Goal: Information Seeking & Learning: Learn about a topic

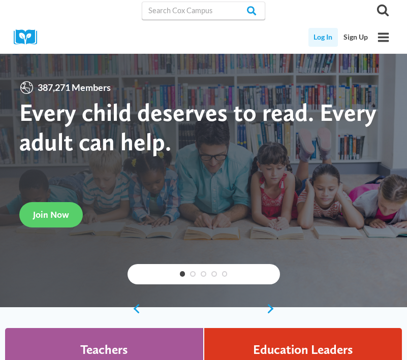
click at [316, 38] on link "Log In" at bounding box center [323, 37] width 30 height 19
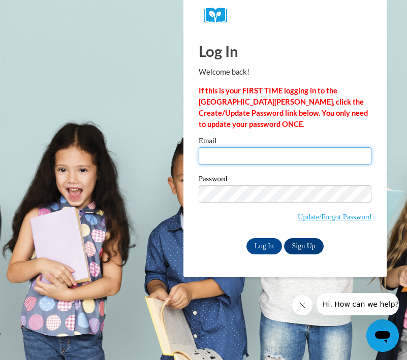
click at [219, 152] on input "Email" at bounding box center [285, 155] width 173 height 17
type input "lillycumbie04@gmail.com"
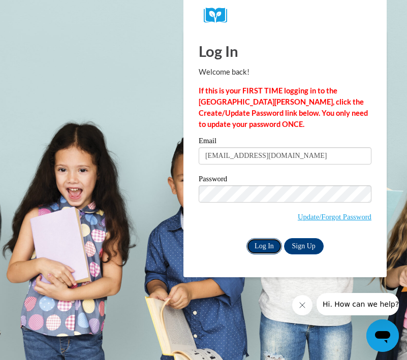
click at [263, 246] on input "Log In" at bounding box center [264, 246] width 36 height 16
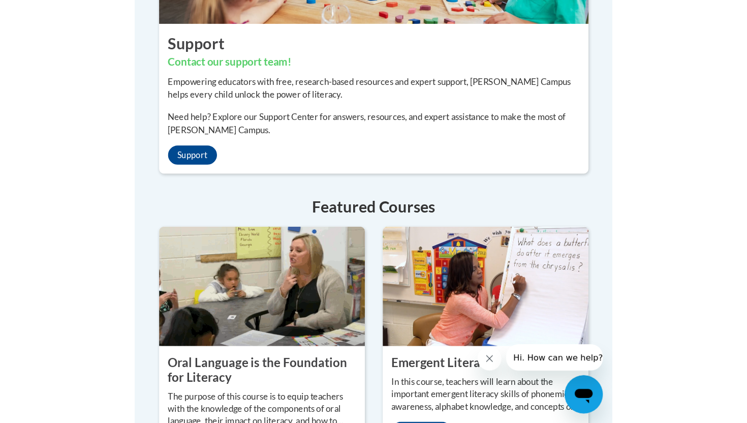
scroll to position [939, 0]
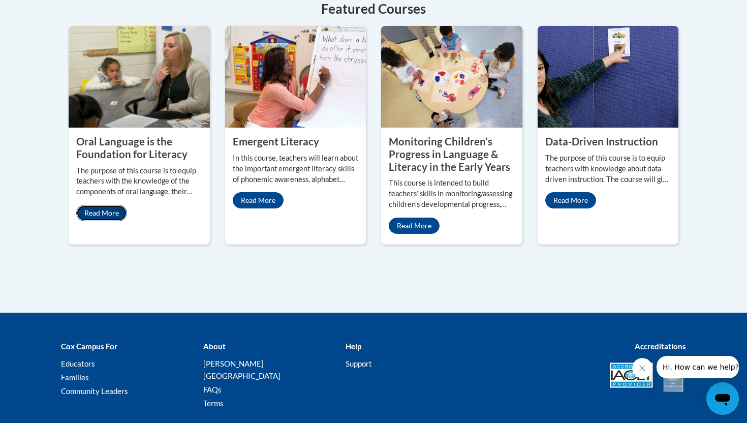
click at [108, 205] on link "Read More" at bounding box center [101, 213] width 51 height 16
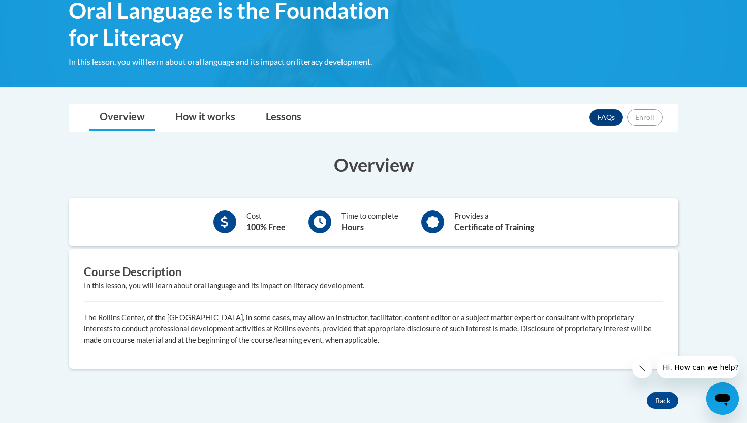
scroll to position [176, 0]
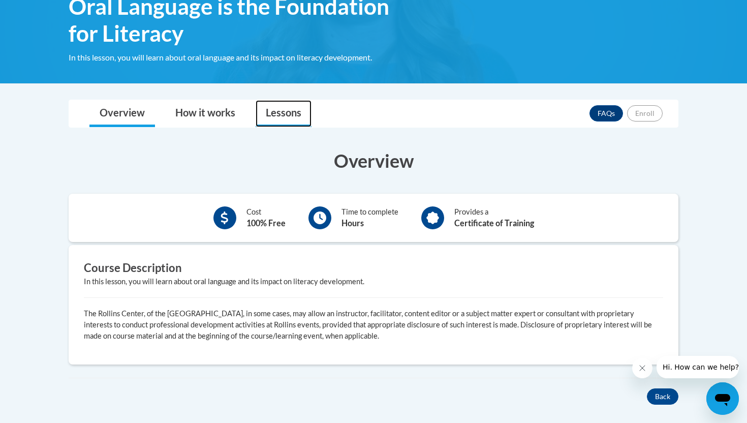
click at [285, 113] on link "Lessons" at bounding box center [284, 113] width 56 height 27
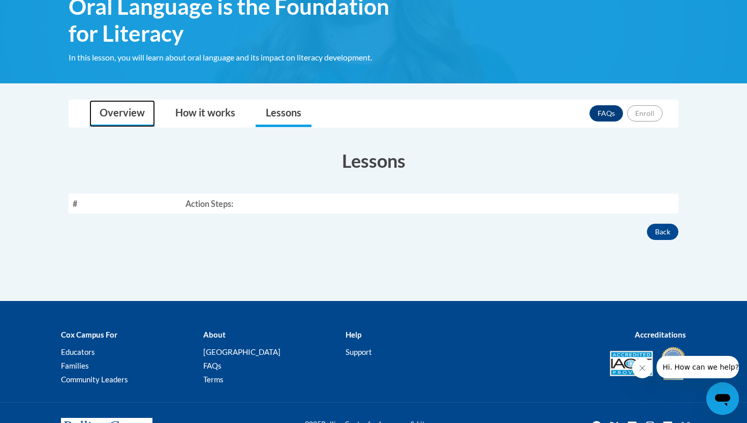
click at [128, 107] on link "Overview" at bounding box center [122, 113] width 66 height 27
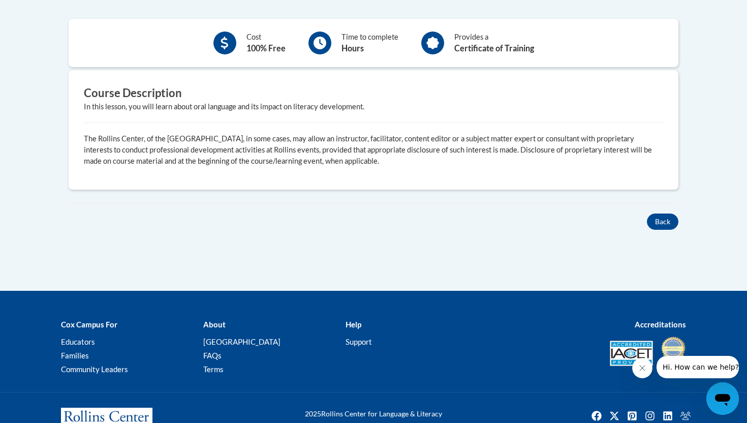
scroll to position [351, 0]
click at [359, 45] on b "Hours" at bounding box center [352, 49] width 22 height 10
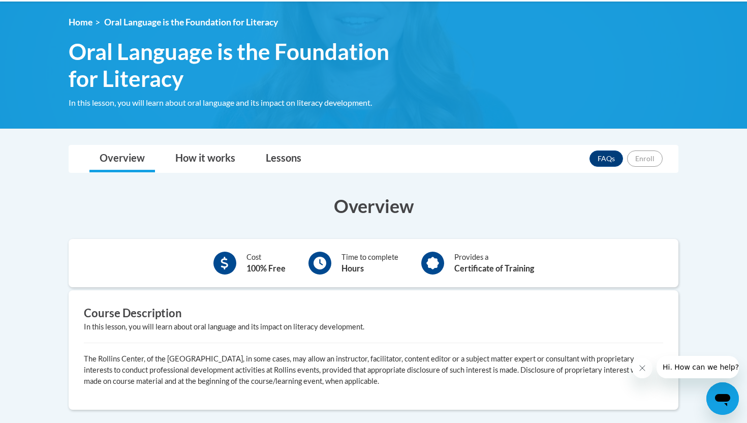
scroll to position [0, 0]
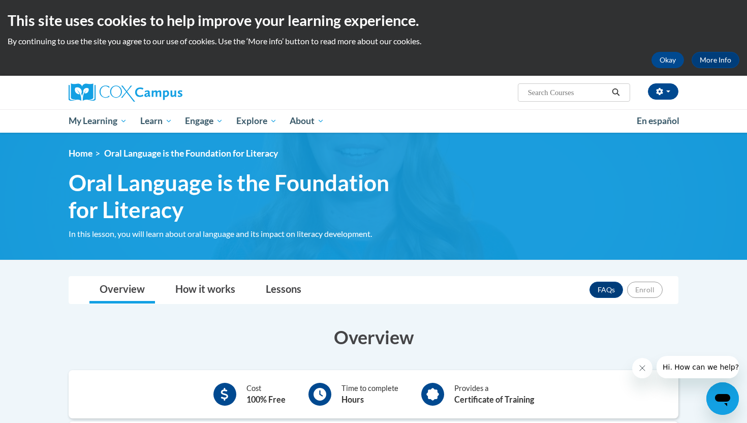
click at [547, 91] on input "Search..." at bounding box center [567, 92] width 81 height 12
type input "p"
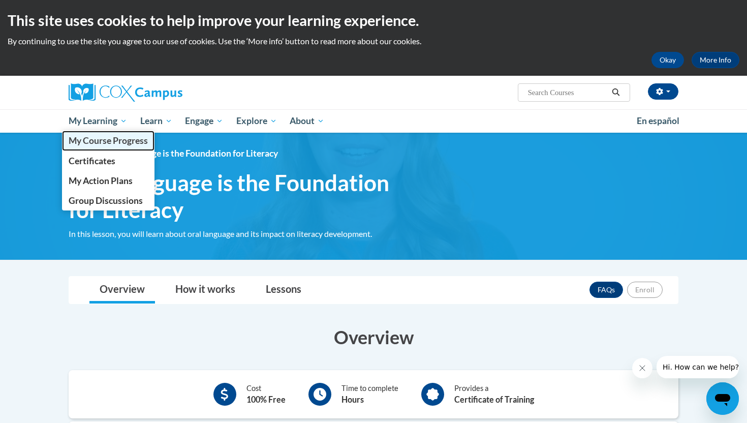
click at [91, 137] on span "My Course Progress" at bounding box center [108, 140] width 79 height 11
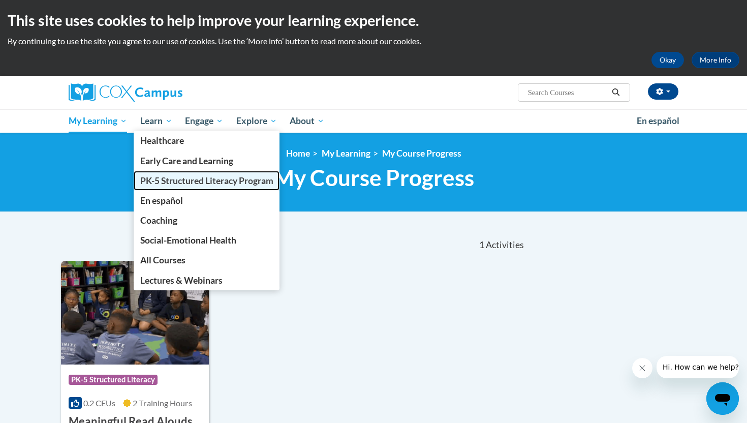
click at [163, 183] on span "PK-5 Structured Literacy Program" at bounding box center [206, 180] width 133 height 11
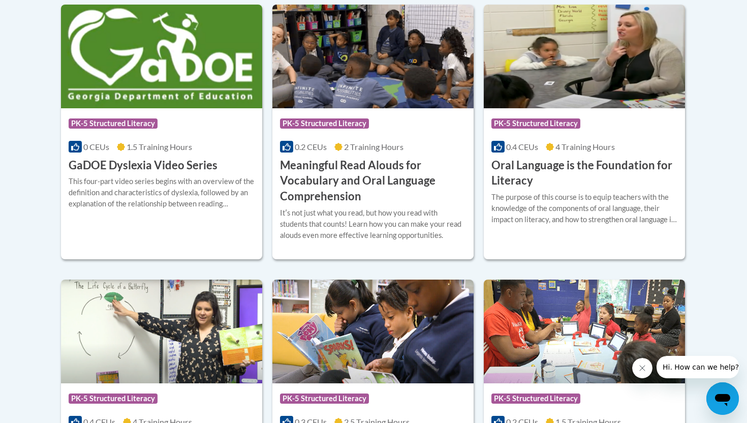
scroll to position [717, 0]
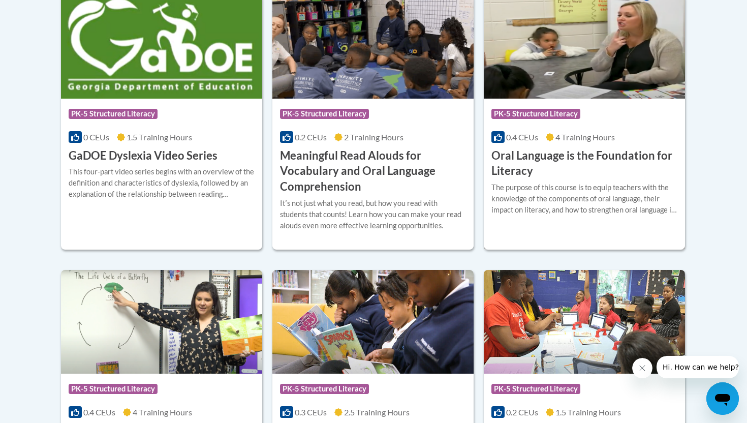
click at [543, 157] on h3 "Oral Language is the Foundation for Literacy" at bounding box center [584, 164] width 186 height 32
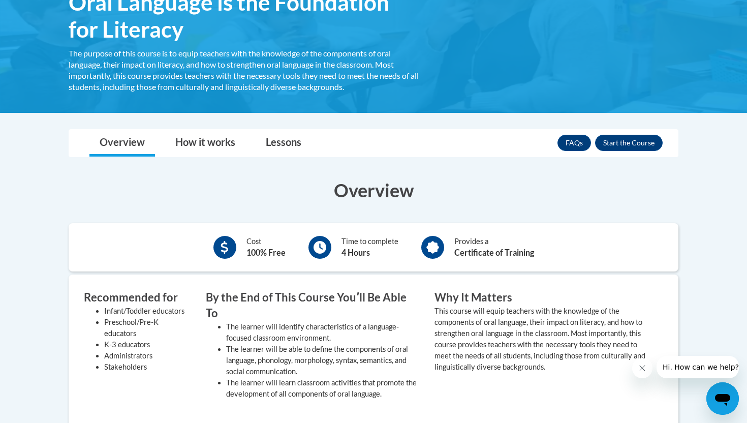
scroll to position [194, 0]
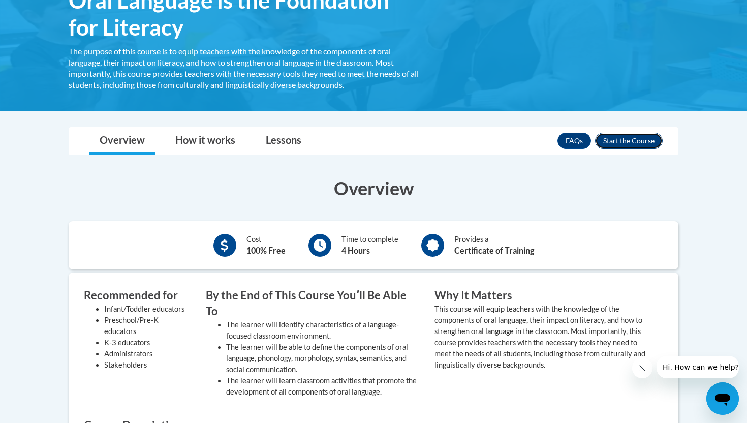
click at [640, 143] on button "Enroll" at bounding box center [629, 141] width 68 height 16
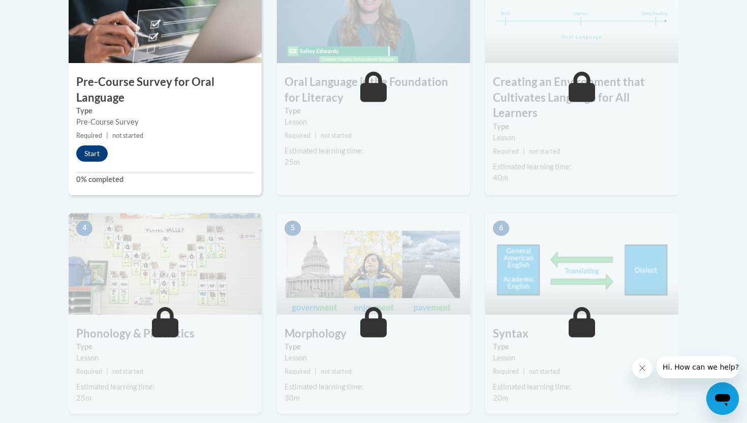
scroll to position [382, 0]
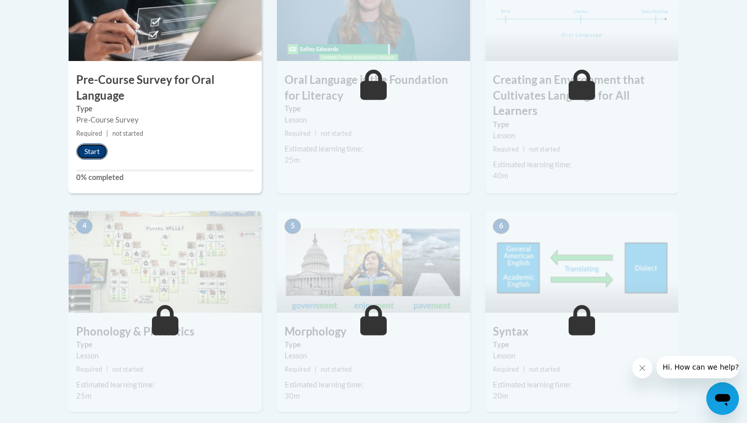
click at [102, 154] on button "Start" at bounding box center [92, 151] width 32 height 16
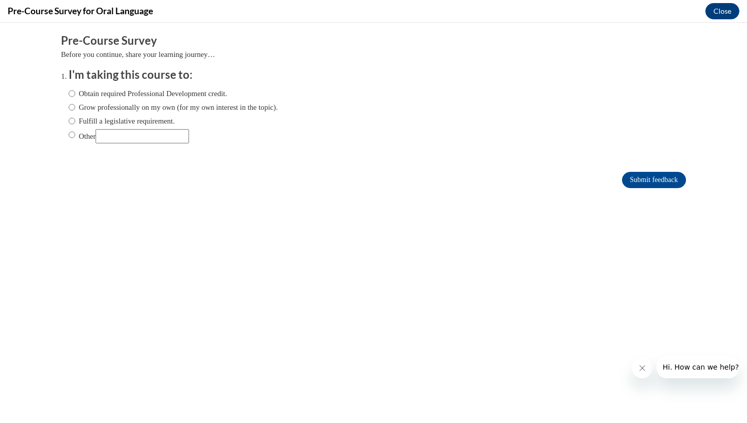
scroll to position [0, 0]
click at [77, 92] on label "Obtain required Professional Development credit." at bounding box center [148, 93] width 159 height 11
click at [75, 92] on input "Obtain required Professional Development credit." at bounding box center [72, 93] width 7 height 11
radio input "true"
click at [629, 176] on input "Submit feedback" at bounding box center [654, 180] width 64 height 16
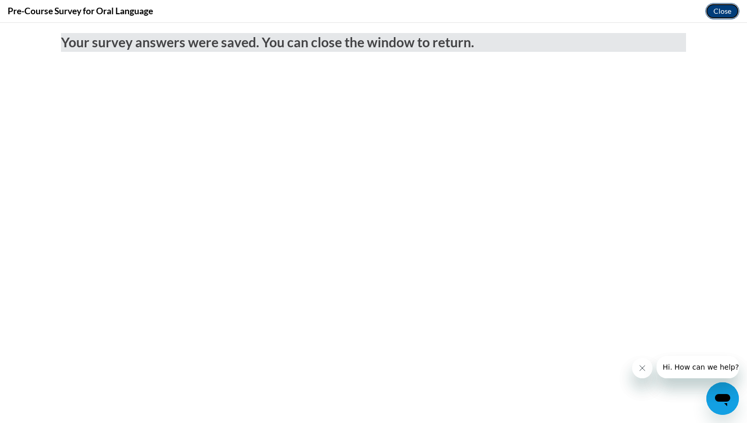
click at [725, 11] on button "Close" at bounding box center [722, 11] width 34 height 16
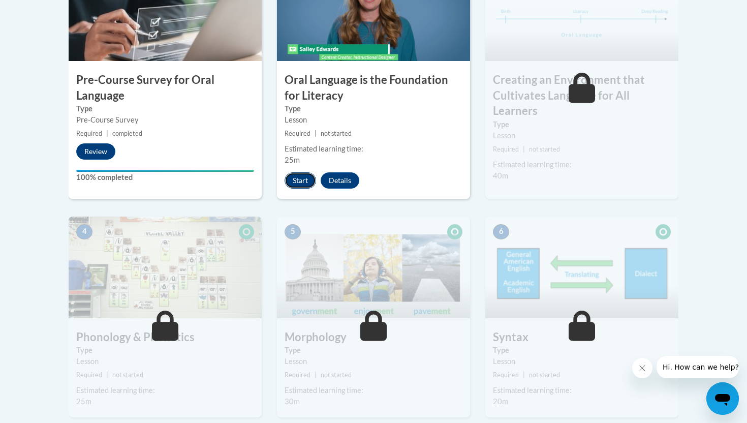
click at [299, 179] on button "Start" at bounding box center [301, 180] width 32 height 16
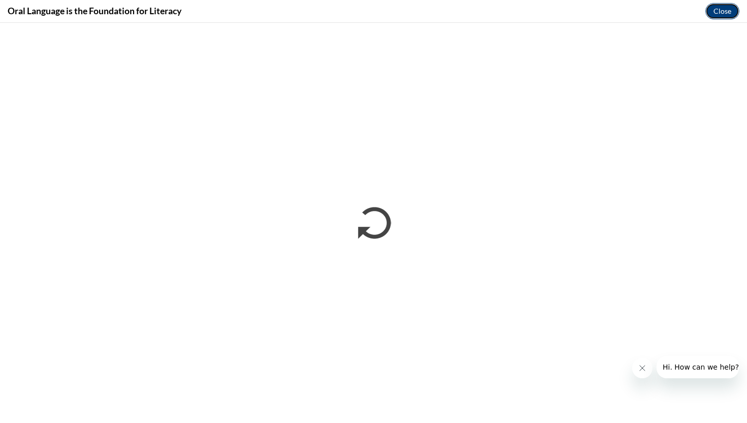
click at [720, 5] on button "Close" at bounding box center [722, 11] width 34 height 16
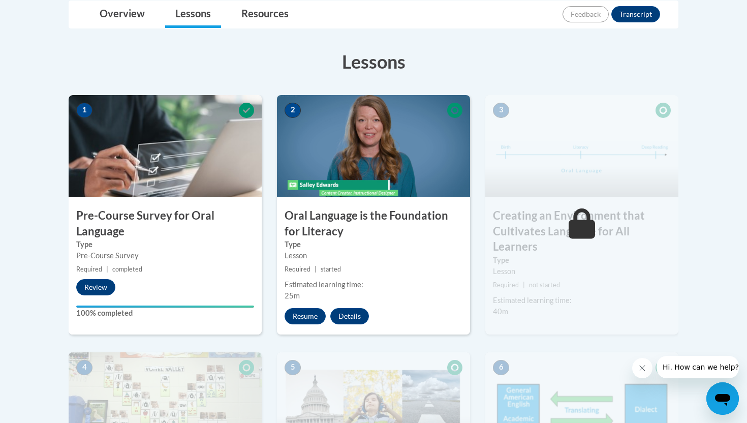
scroll to position [232, 0]
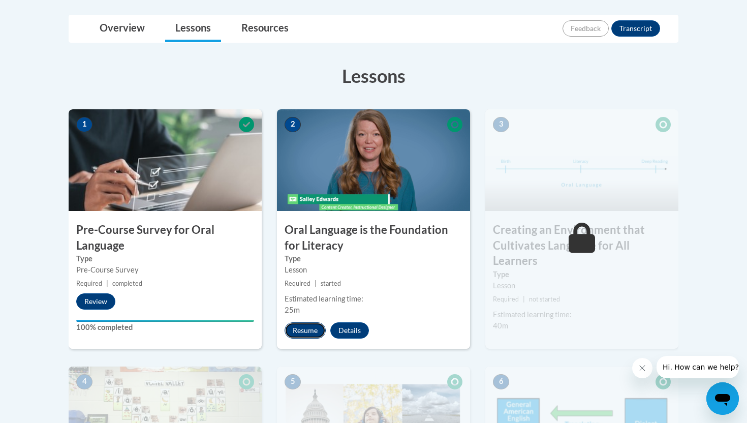
click at [306, 330] on button "Resume" at bounding box center [305, 330] width 41 height 16
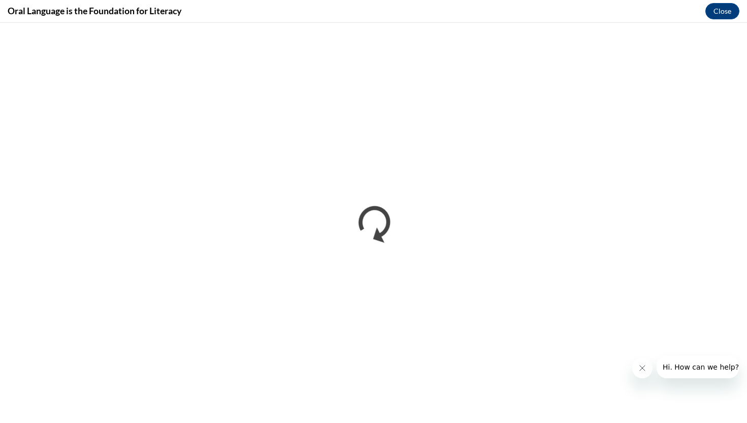
scroll to position [0, 0]
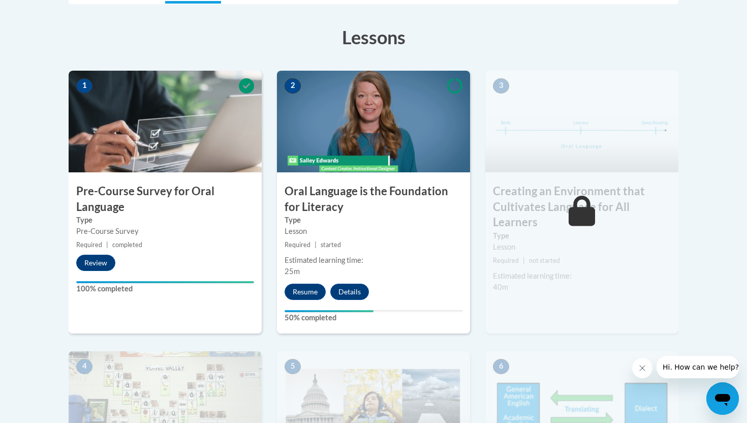
scroll to position [271, 0]
click at [301, 292] on button "Resume" at bounding box center [305, 291] width 41 height 16
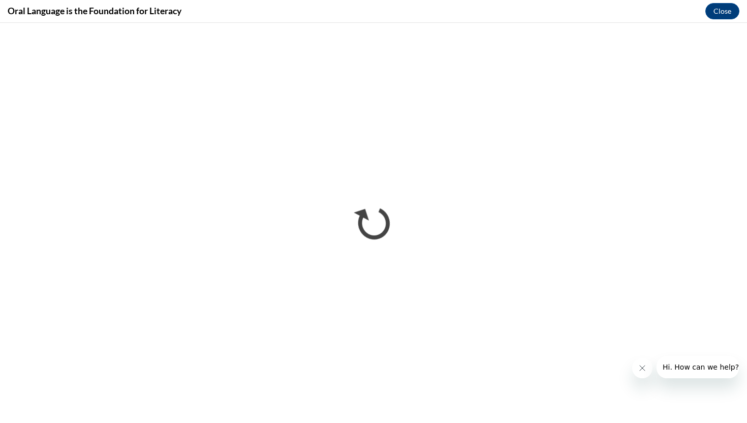
scroll to position [0, 0]
click at [722, 11] on button "Close" at bounding box center [722, 11] width 34 height 16
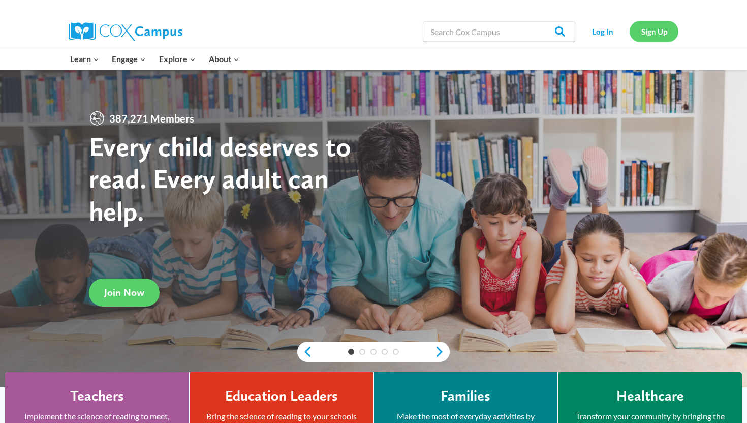
click at [659, 34] on link "Sign Up" at bounding box center [654, 31] width 49 height 21
click at [616, 27] on link "Log In" at bounding box center [602, 31] width 44 height 21
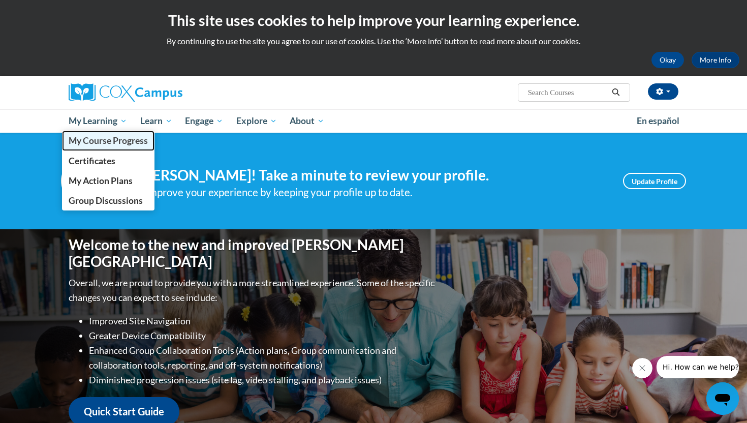
click at [107, 144] on span "My Course Progress" at bounding box center [108, 140] width 79 height 11
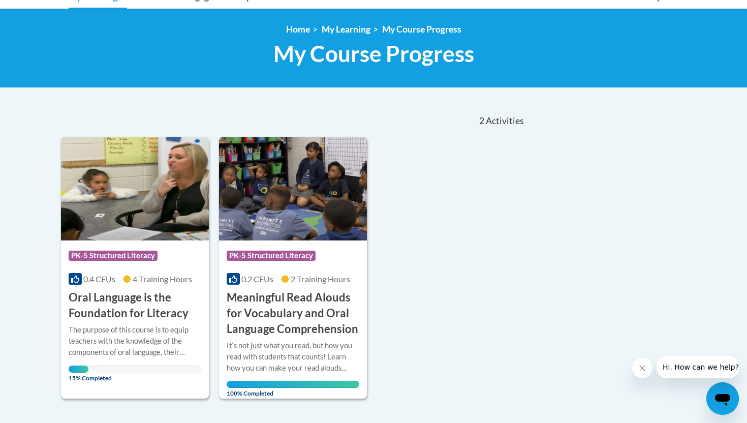
scroll to position [129, 0]
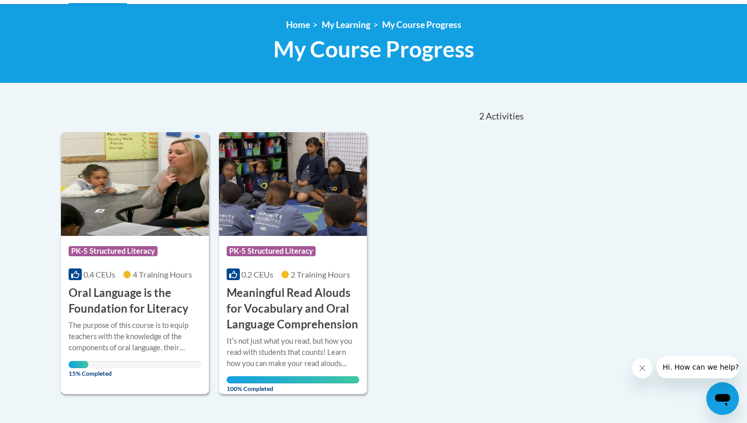
click at [121, 273] on div "0.4 CEUs 4 Training Hours" at bounding box center [135, 274] width 133 height 11
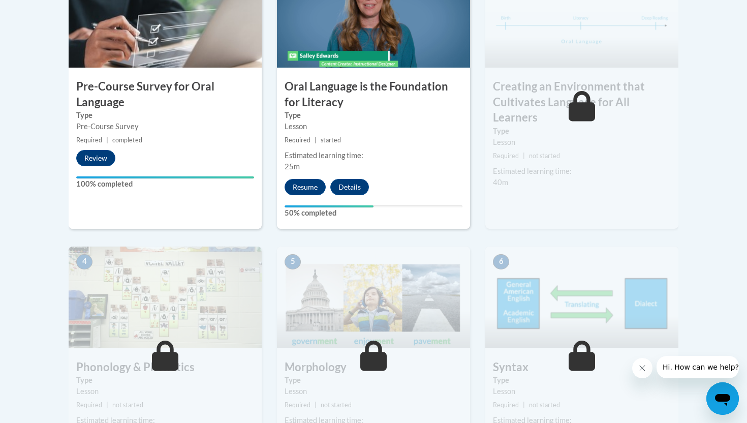
scroll to position [374, 0]
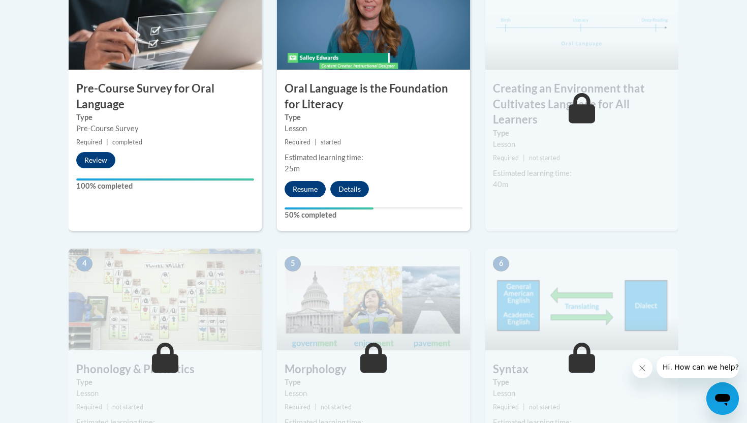
click at [320, 196] on div "Resume Details Feedback" at bounding box center [329, 189] width 105 height 16
click at [309, 190] on button "Resume" at bounding box center [305, 189] width 41 height 16
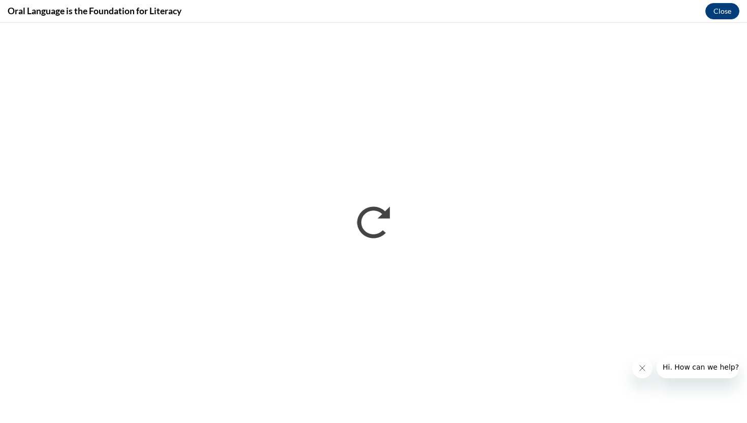
scroll to position [0, 0]
